Goal: Task Accomplishment & Management: Complete application form

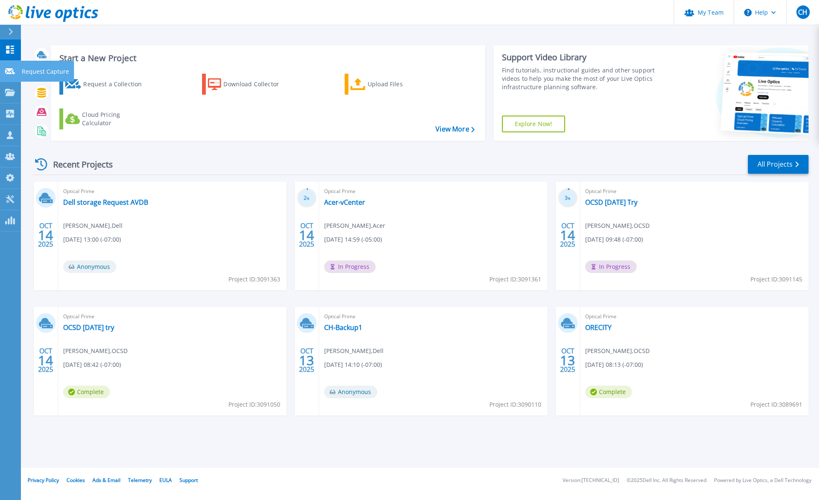
click at [12, 64] on link "Request Capture Request Capture" at bounding box center [10, 71] width 21 height 21
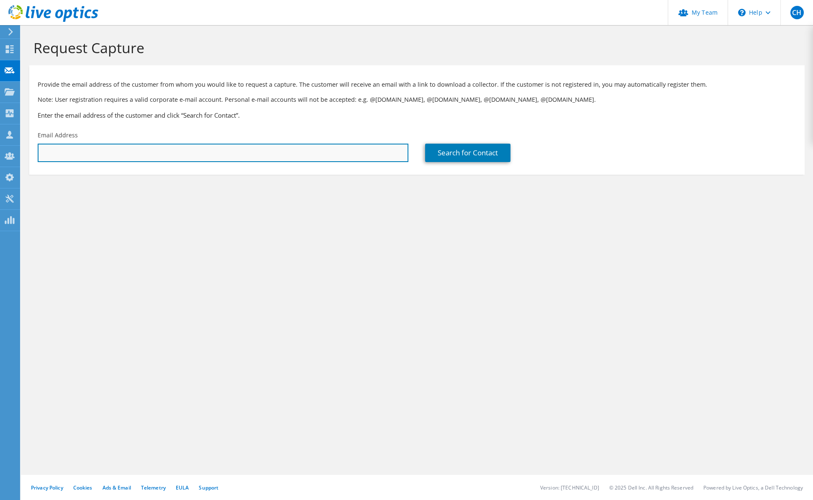
click at [261, 153] on input "text" at bounding box center [223, 153] width 371 height 18
paste input "twhitman@osbornsd.org"
type input "twhitman@osbornsd.org"
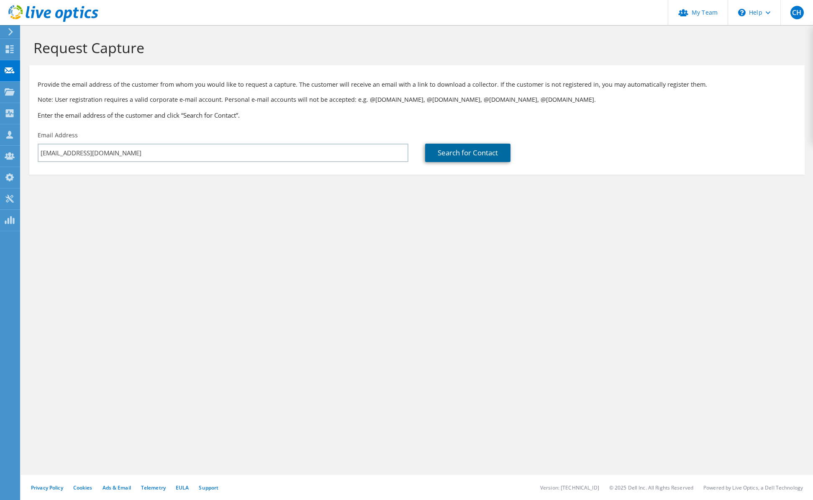
click at [475, 152] on link "Search for Contact" at bounding box center [467, 153] width 85 height 18
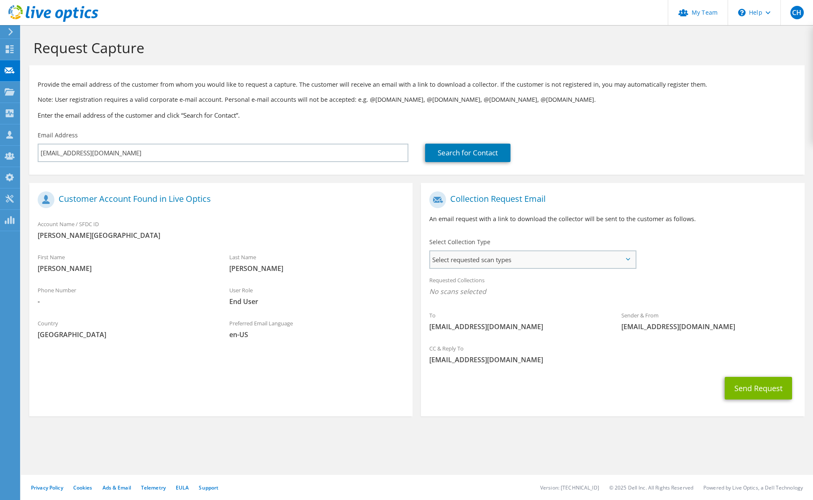
click at [536, 258] on span "Select requested scan types" at bounding box center [532, 259] width 205 height 17
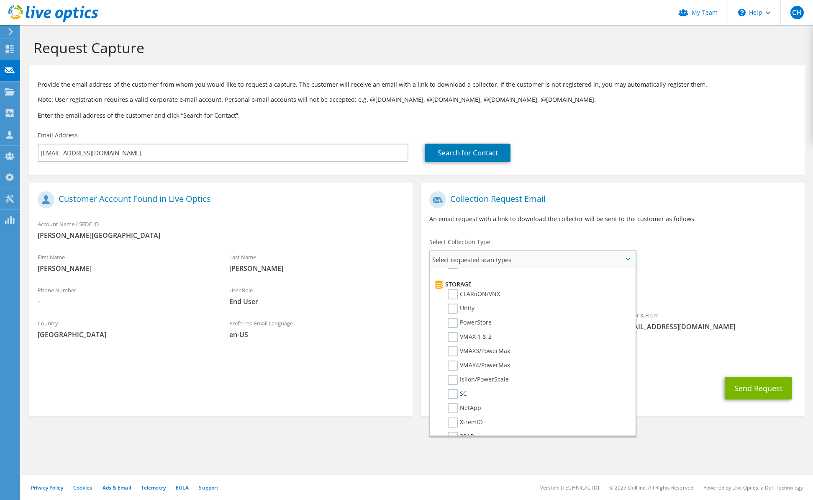
scroll to position [139, 0]
click at [450, 303] on label "Unity" at bounding box center [461, 306] width 27 height 10
click at [0, 0] on input "Unity" at bounding box center [0, 0] width 0 height 0
click at [685, 396] on div "Send Request" at bounding box center [612, 390] width 383 height 31
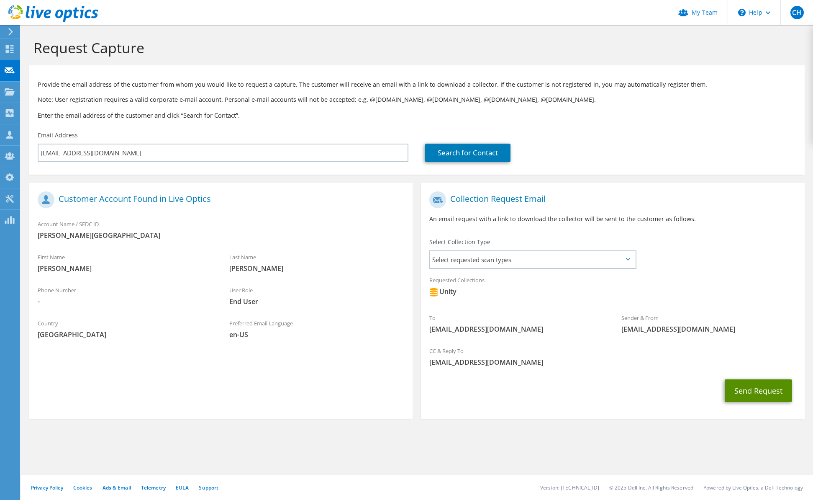
click at [747, 392] on button "Send Request" at bounding box center [758, 390] width 67 height 23
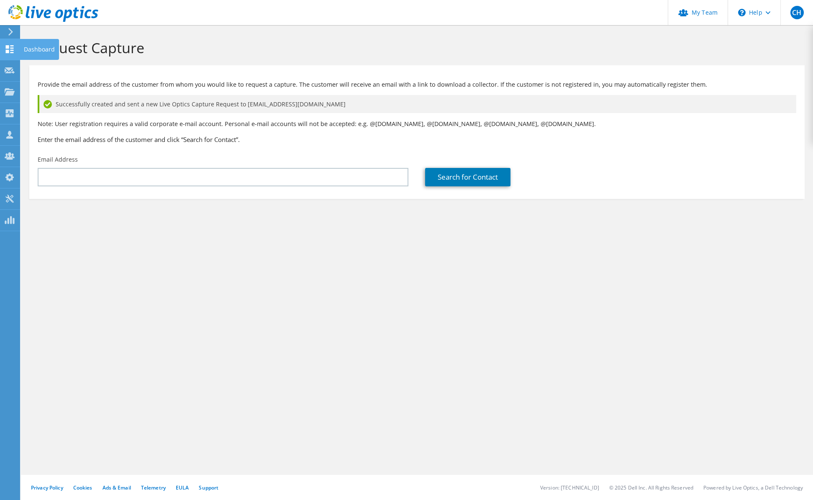
click at [12, 51] on icon at bounding box center [10, 49] width 10 height 8
